Goal: Task Accomplishment & Management: Complete application form

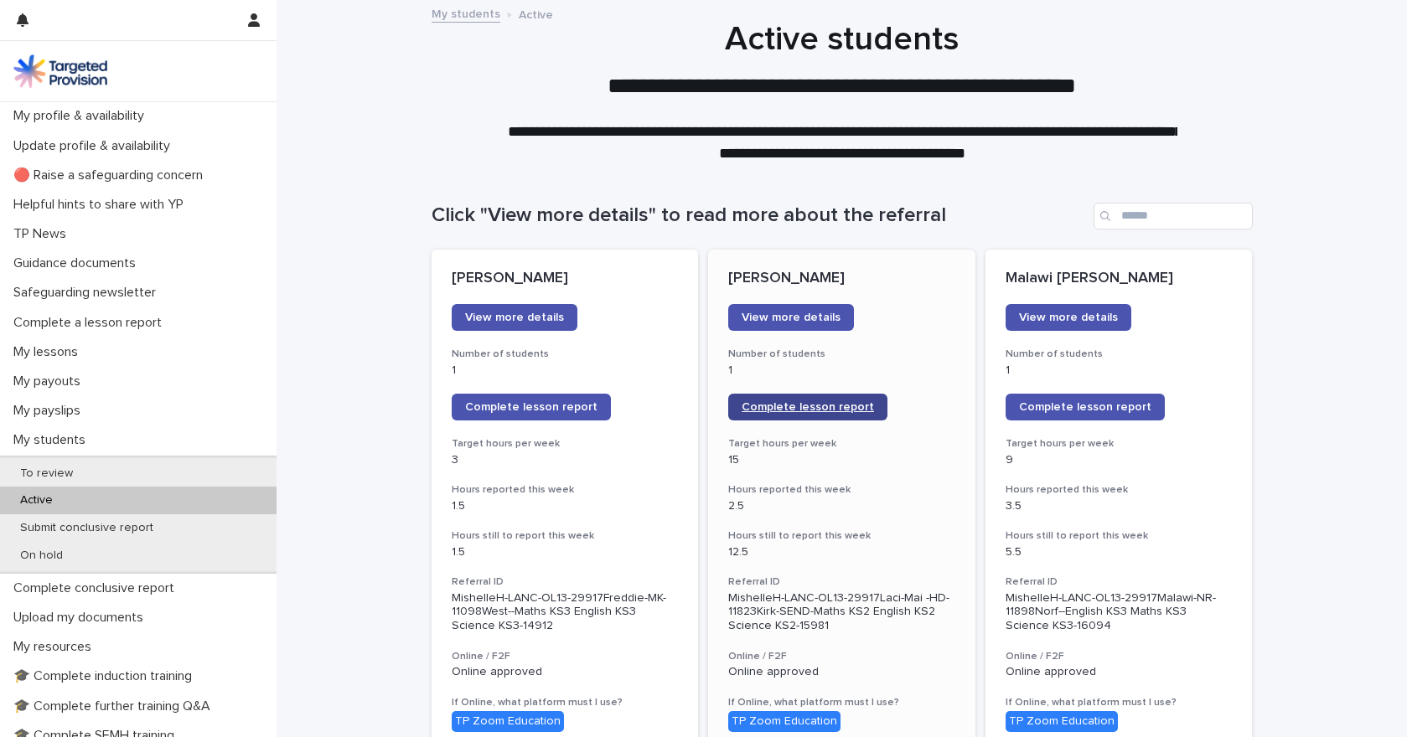
click at [786, 407] on span "Complete lesson report" at bounding box center [807, 407] width 132 height 12
click at [40, 352] on p "My lessons" at bounding box center [49, 352] width 85 height 16
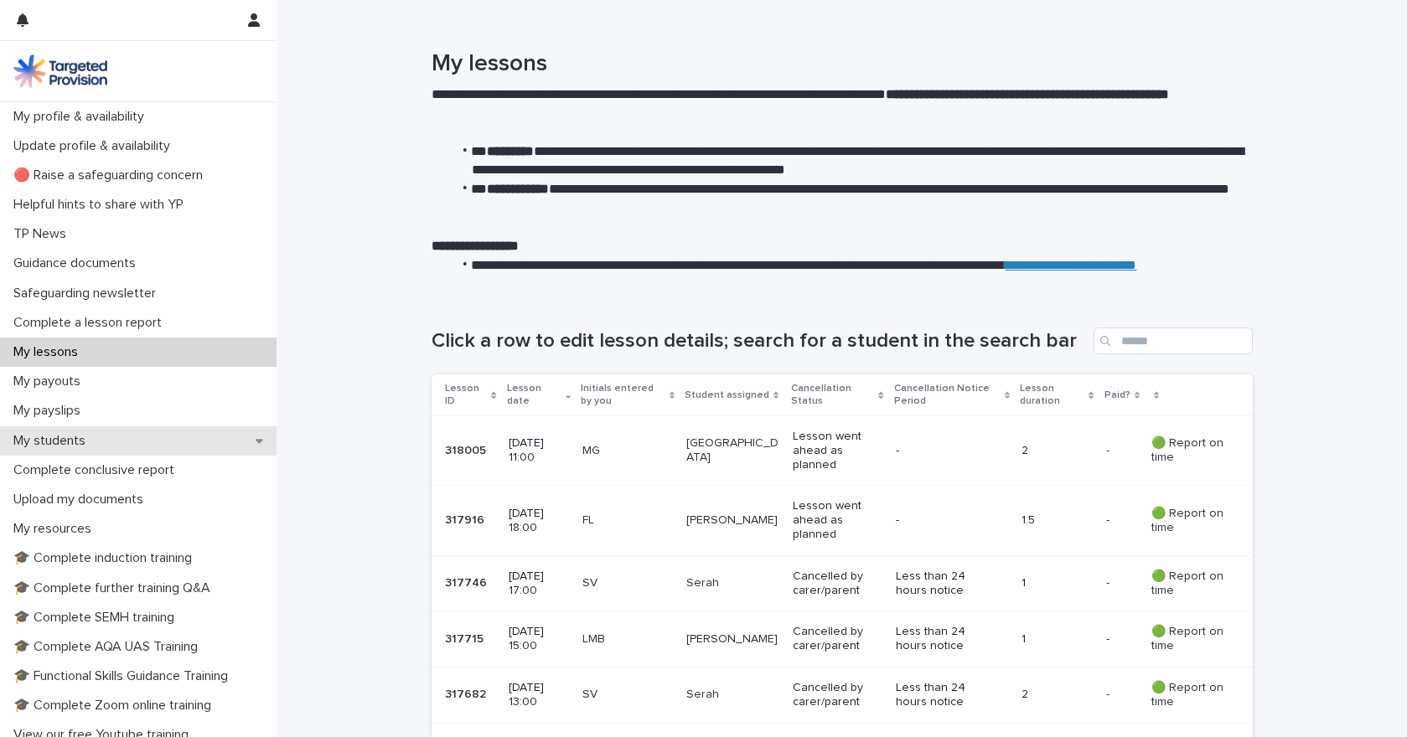
click at [82, 431] on div "My students" at bounding box center [138, 440] width 276 height 29
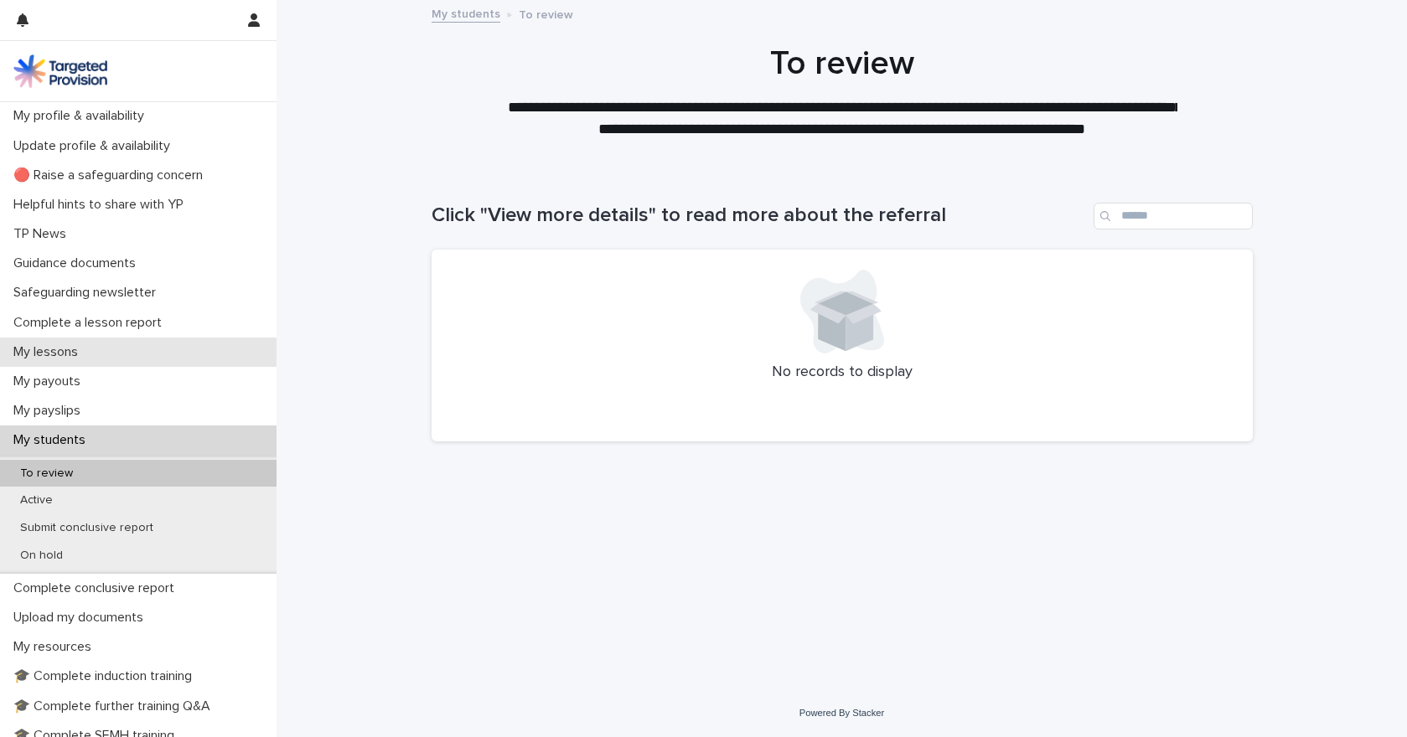
click at [65, 347] on p "My lessons" at bounding box center [49, 352] width 85 height 16
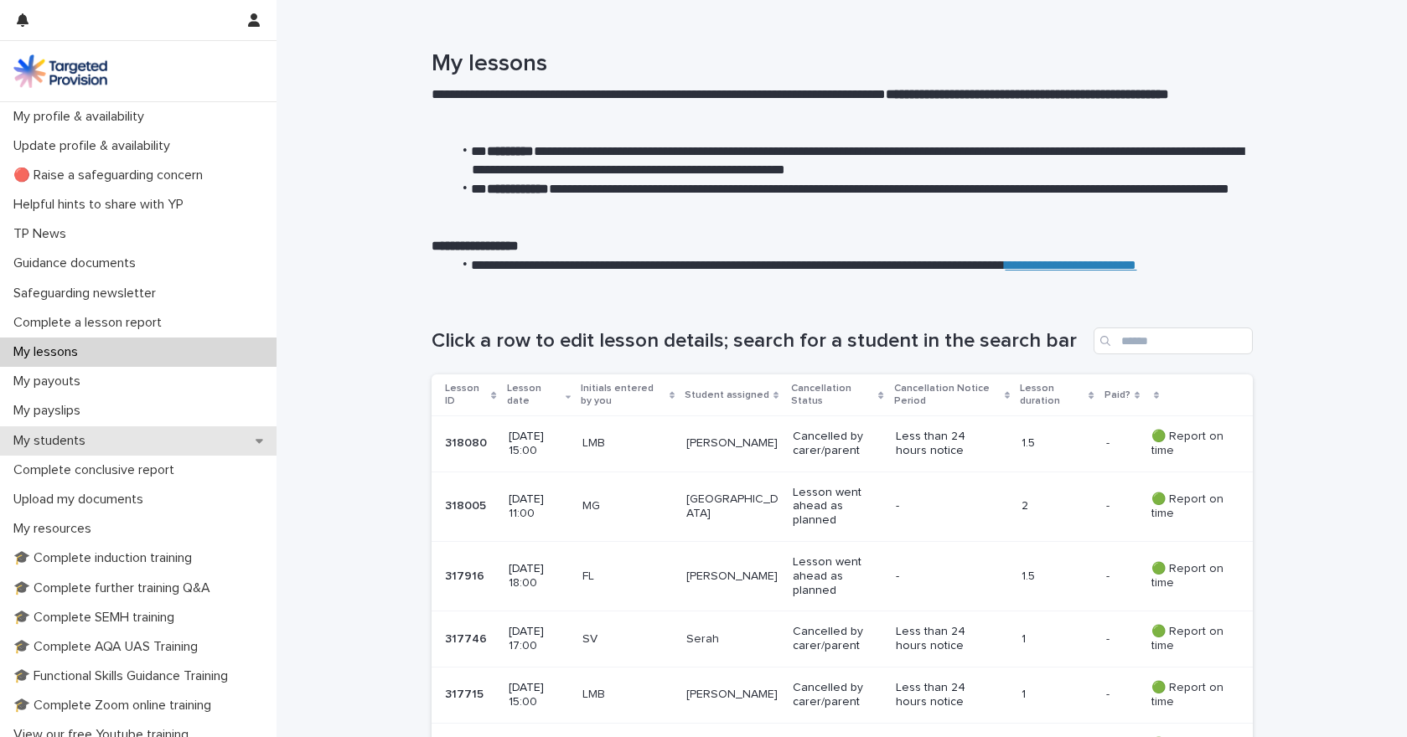
click at [88, 439] on p "My students" at bounding box center [53, 441] width 92 height 16
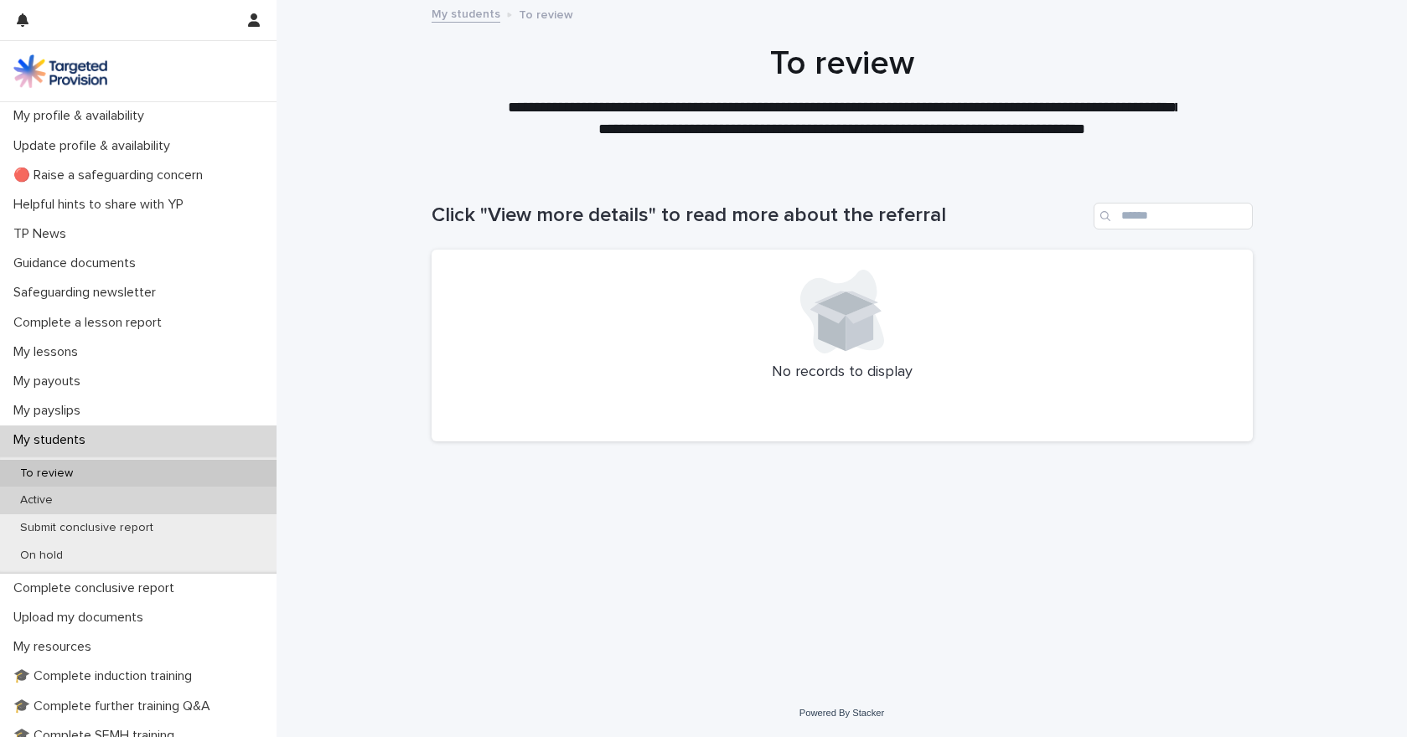
click at [44, 501] on p "Active" at bounding box center [36, 500] width 59 height 14
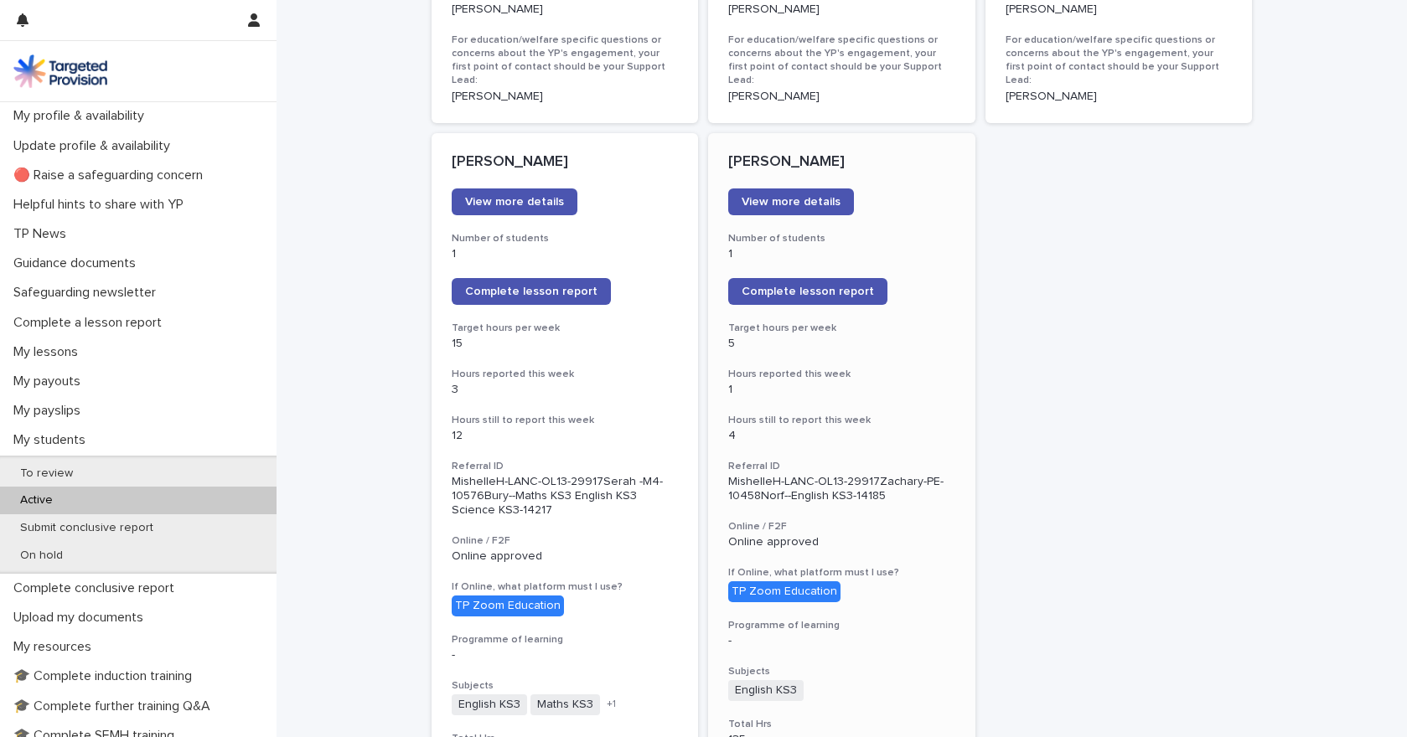
scroll to position [1295, 0]
click at [570, 285] on span "Complete lesson report" at bounding box center [531, 291] width 132 height 12
click at [780, 285] on span "Complete lesson report" at bounding box center [807, 291] width 132 height 12
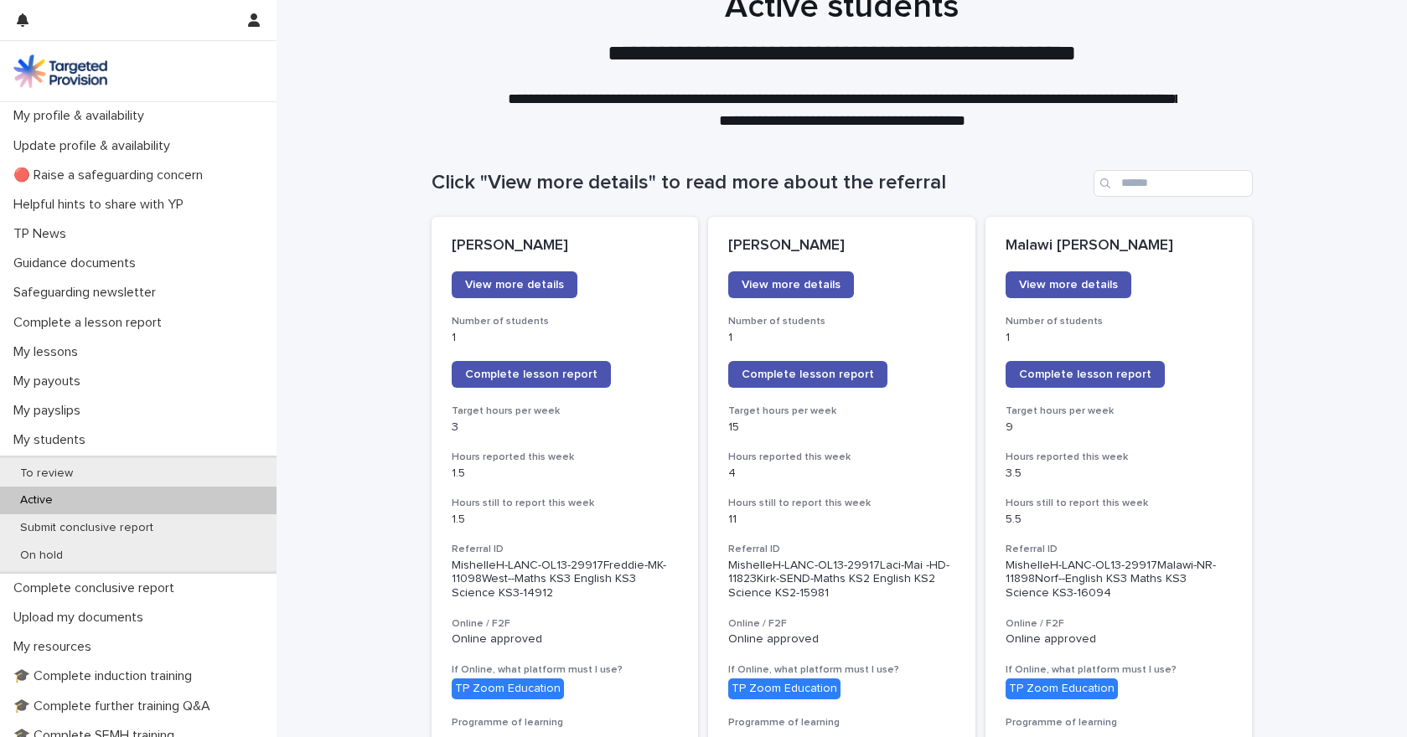
scroll to position [0, 0]
